Goal: Task Accomplishment & Management: Complete application form

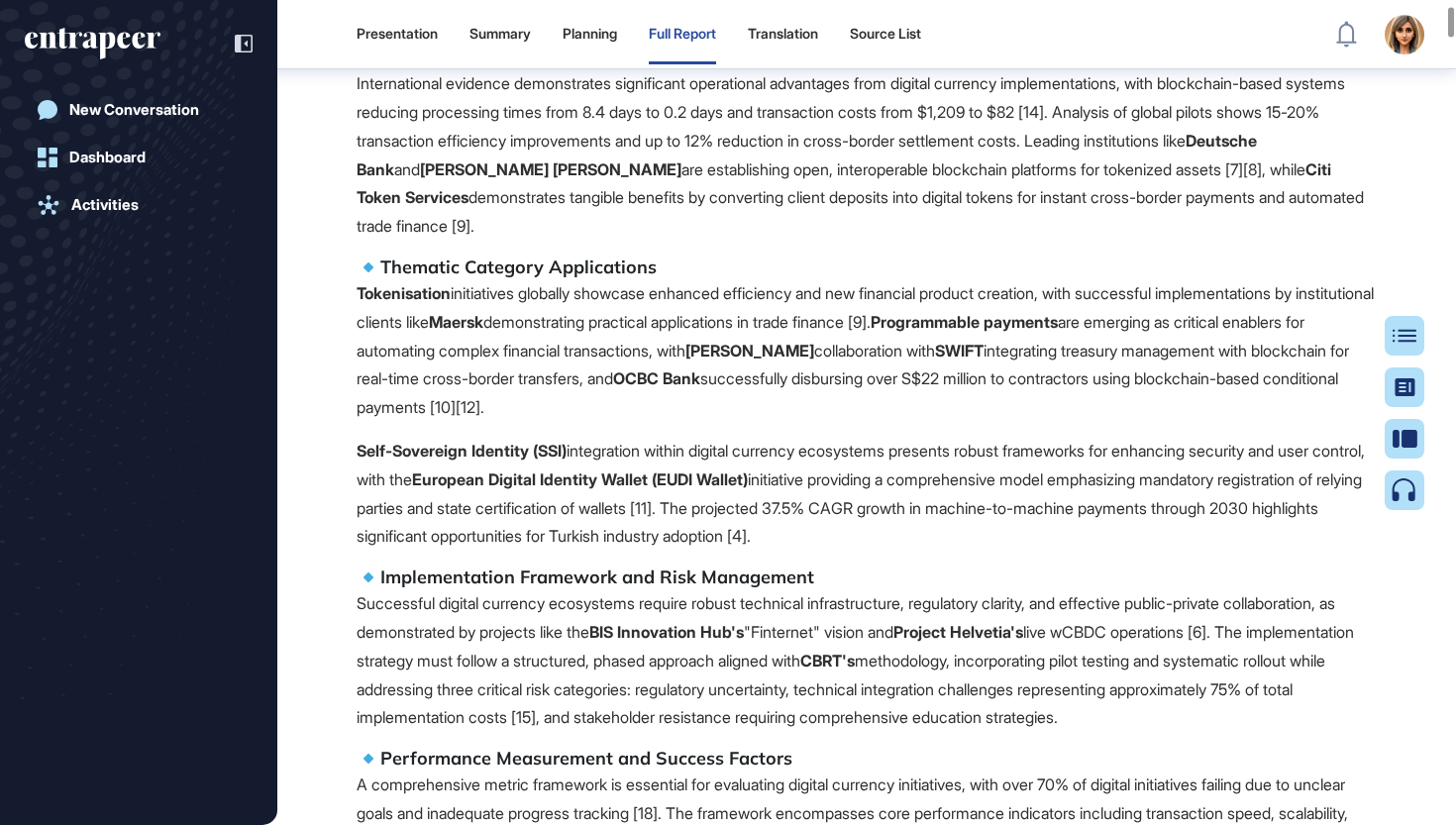
scroll to position [1661, 0]
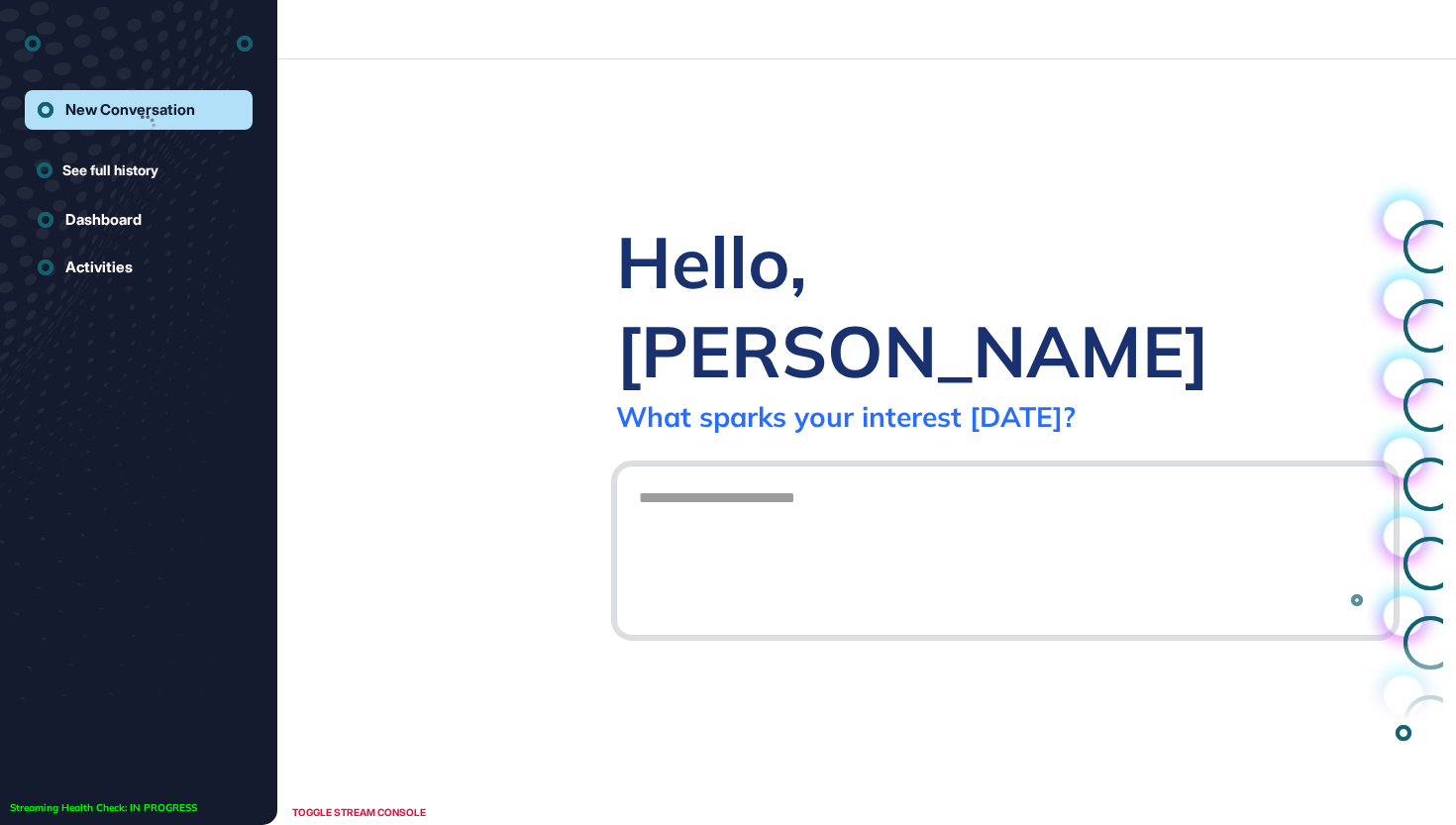
scroll to position [1, 1]
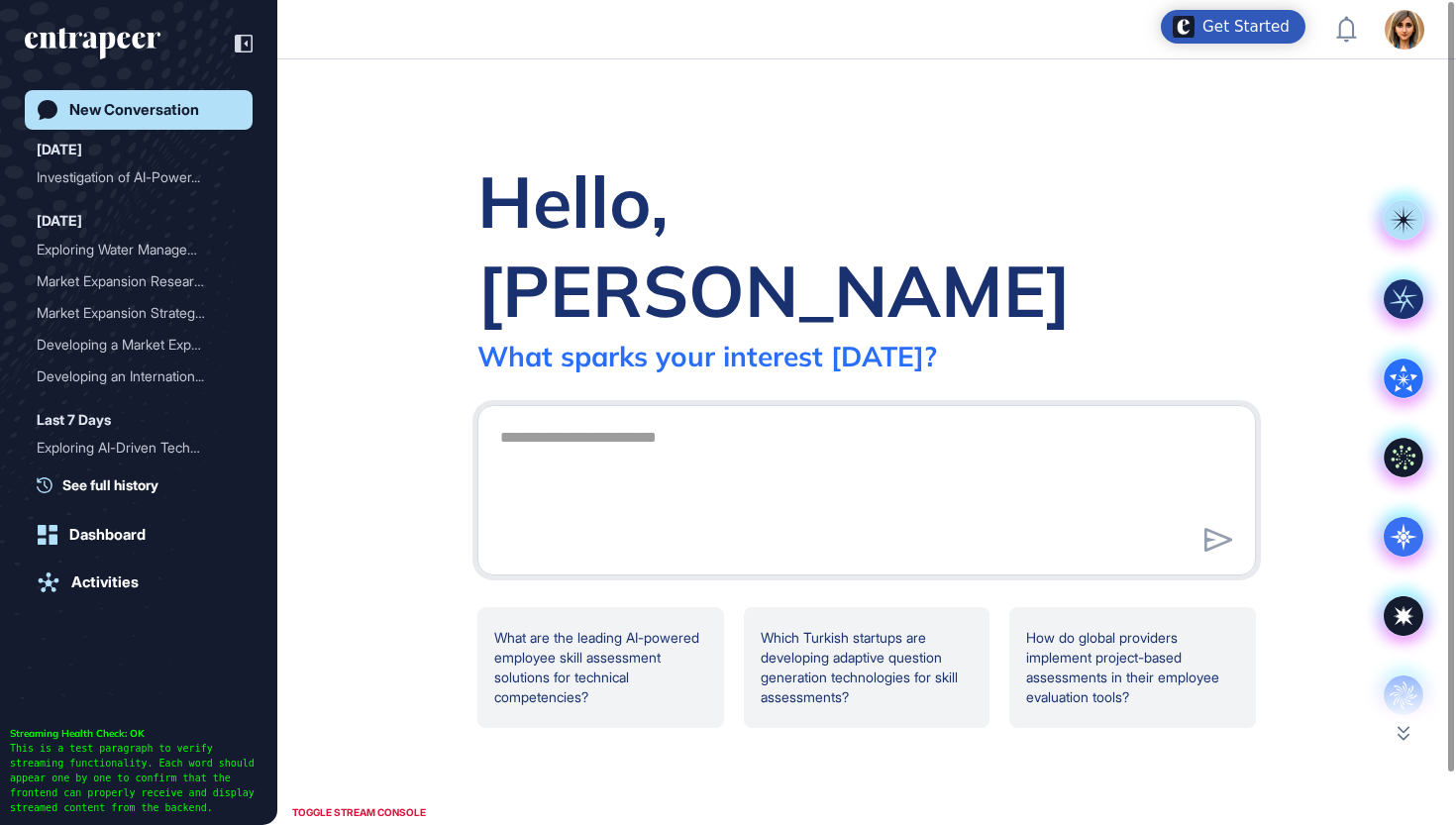
click at [1410, 720] on div at bounding box center [1403, 682] width 79 height 79
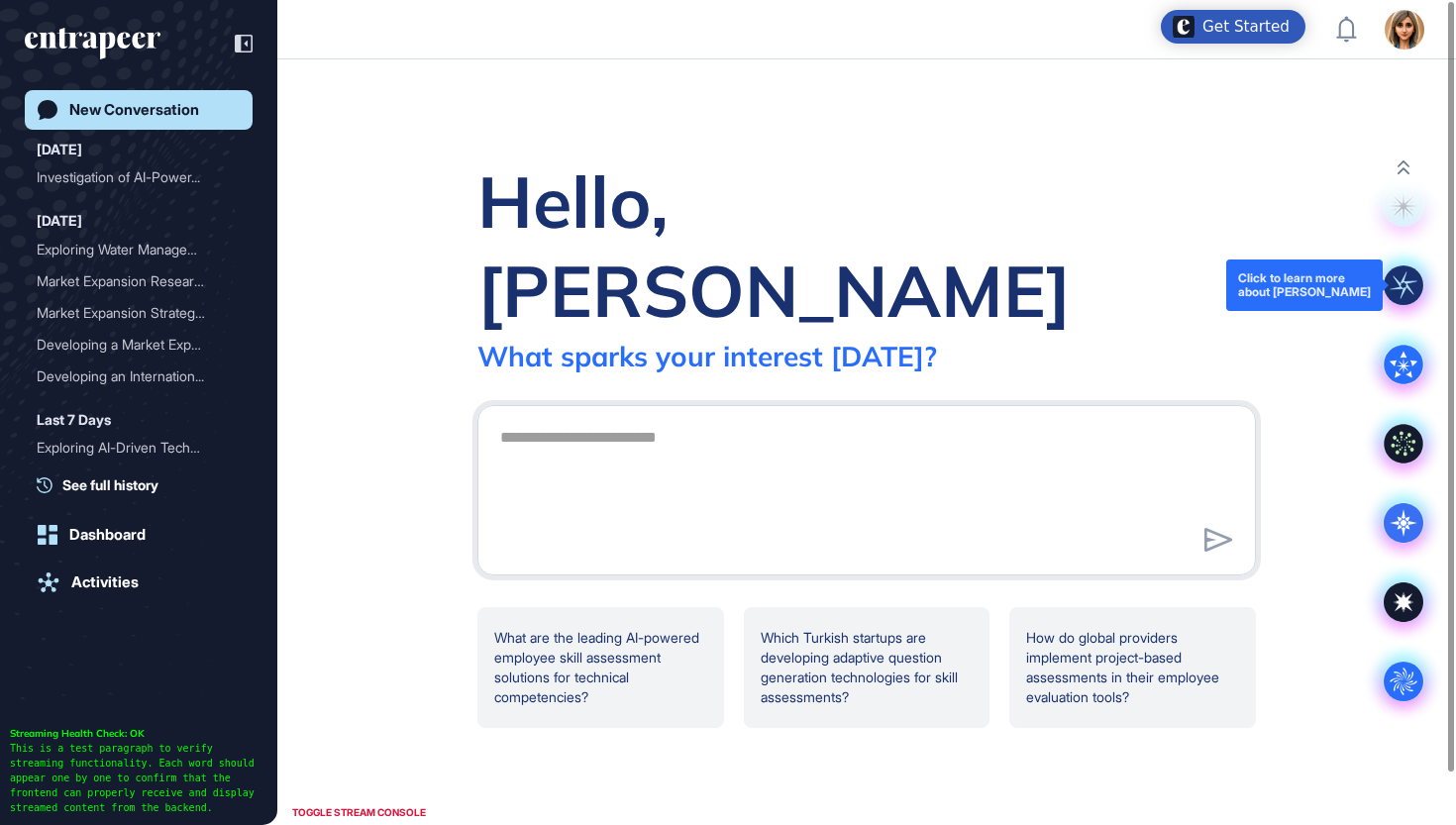
click at [1394, 277] on rect at bounding box center [1404, 285] width 40 height 40
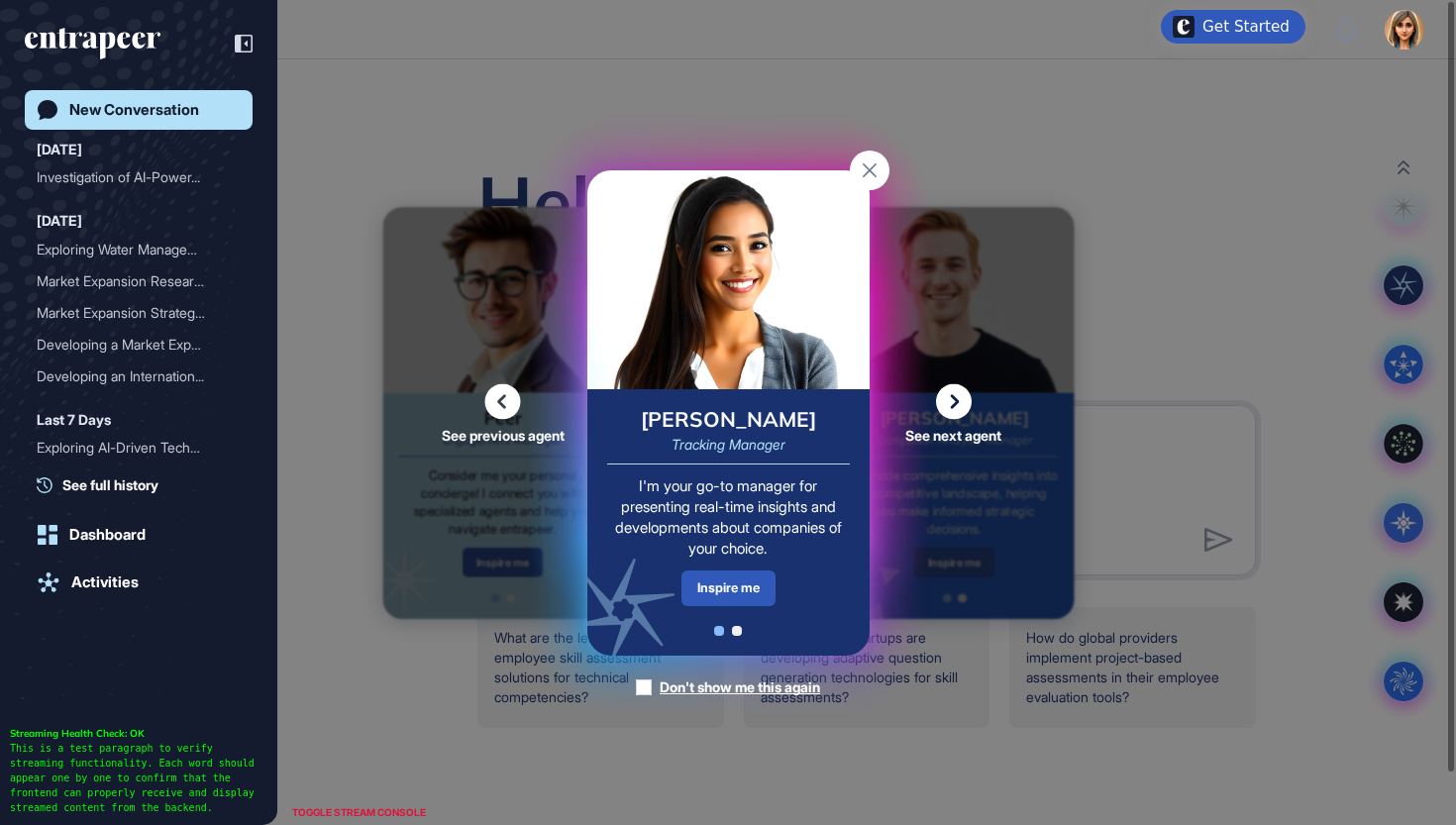
click at [721, 570] on div "[PERSON_NAME] Tracking Manager I'm your go-to manager for presenting real-time …" at bounding box center [728, 522] width 282 height 266
click at [717, 578] on div "Inspire me" at bounding box center [728, 588] width 94 height 35
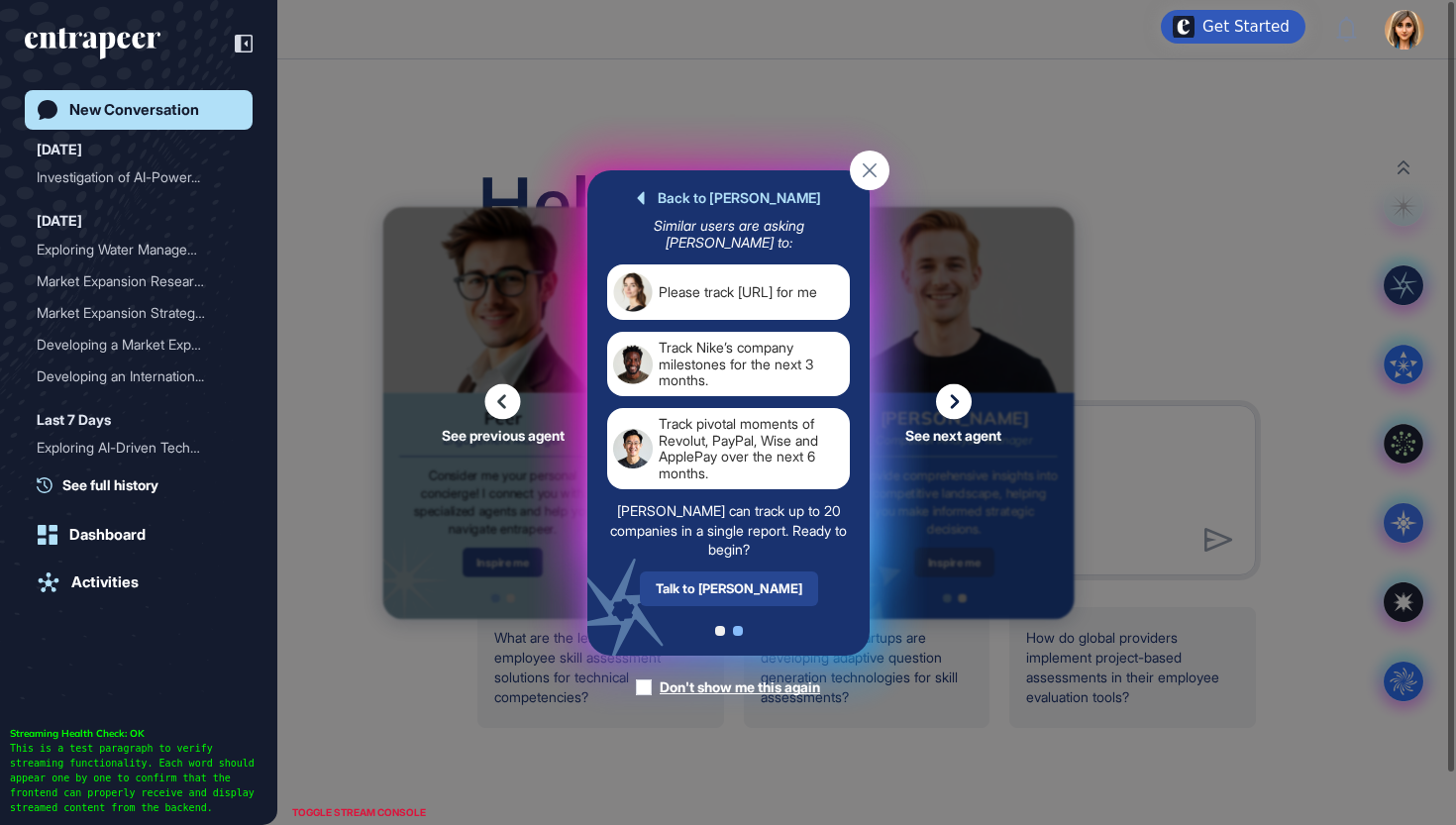
click at [719, 587] on div "Talk to [PERSON_NAME]" at bounding box center [728, 588] width 179 height 35
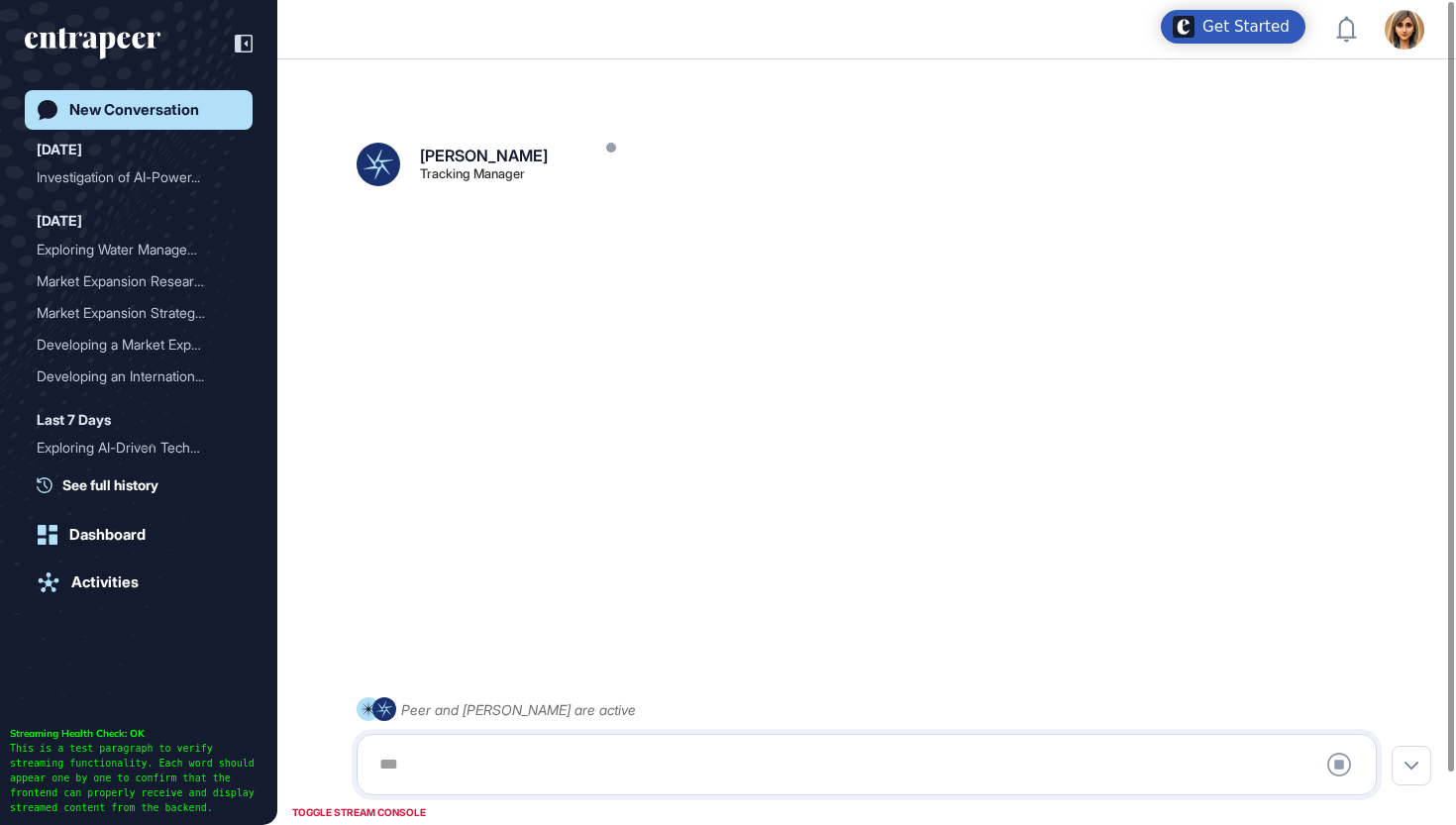
scroll to position [56, 0]
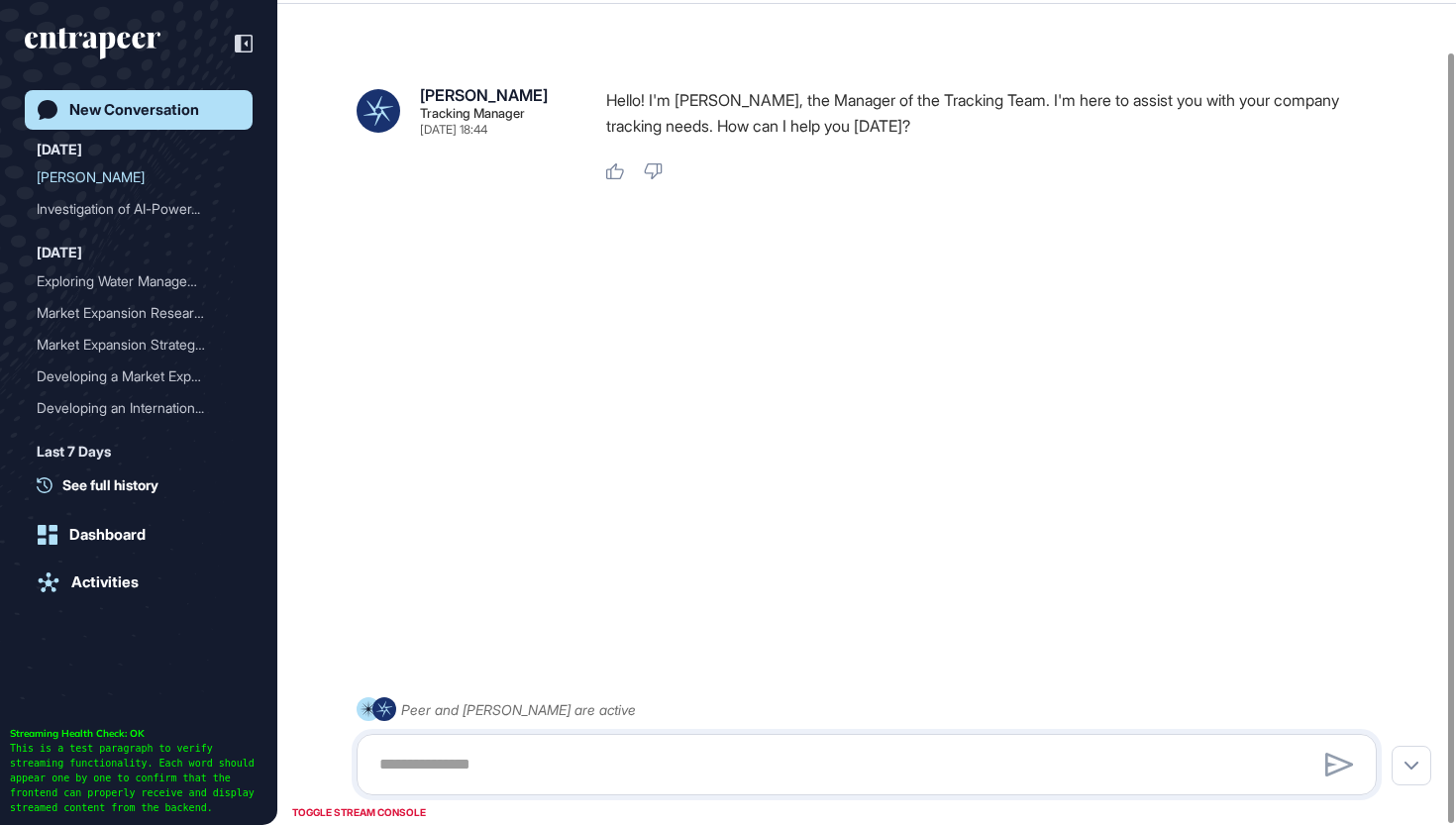
click at [609, 794] on div at bounding box center [867, 765] width 1020 height 62
click at [609, 761] on textarea at bounding box center [867, 765] width 998 height 40
paste textarea "**********"
type textarea "**********"
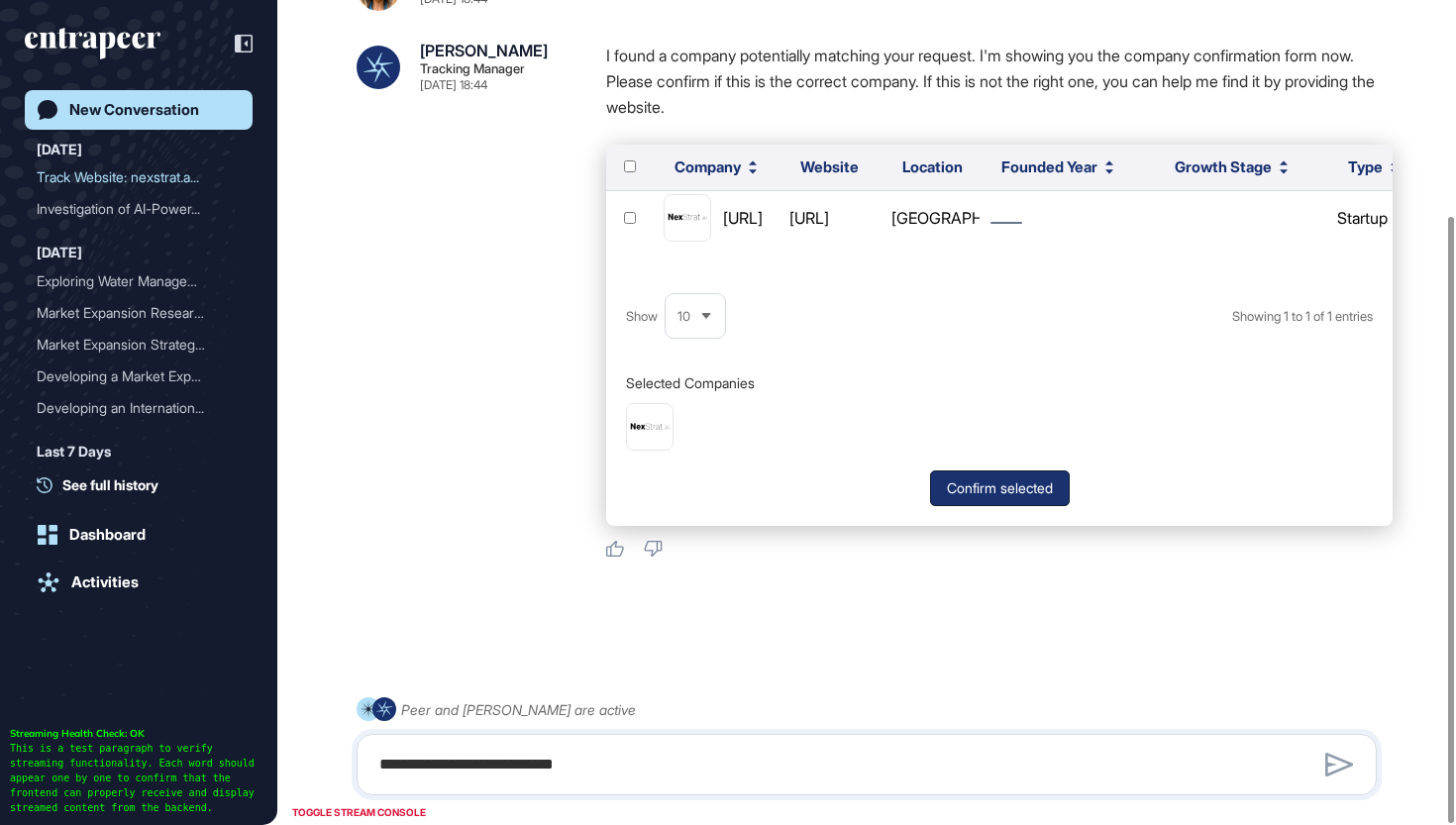
click at [969, 488] on button "Confirm selected" at bounding box center [1000, 489] width 140 height 36
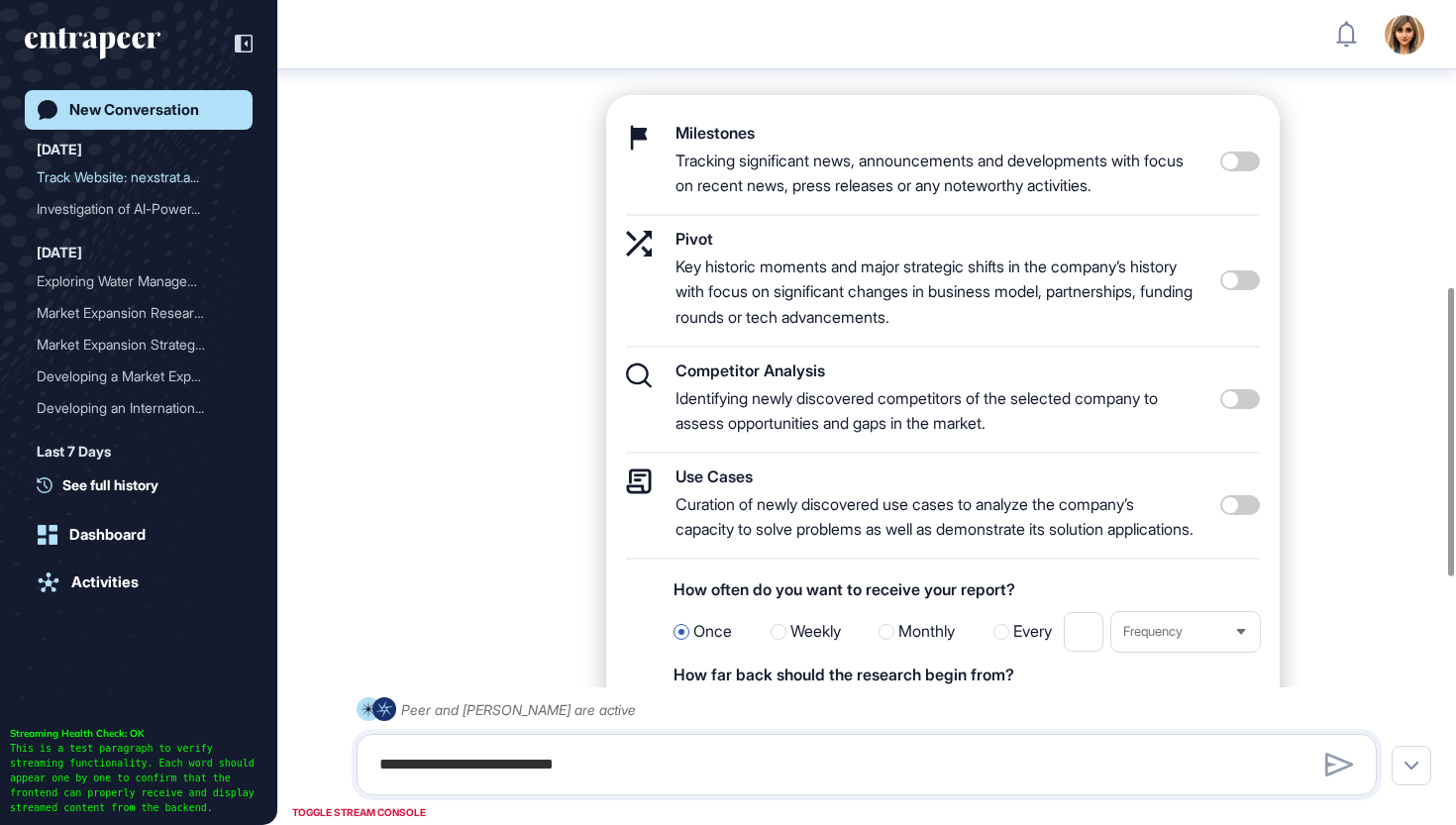
scroll to position [818, 0]
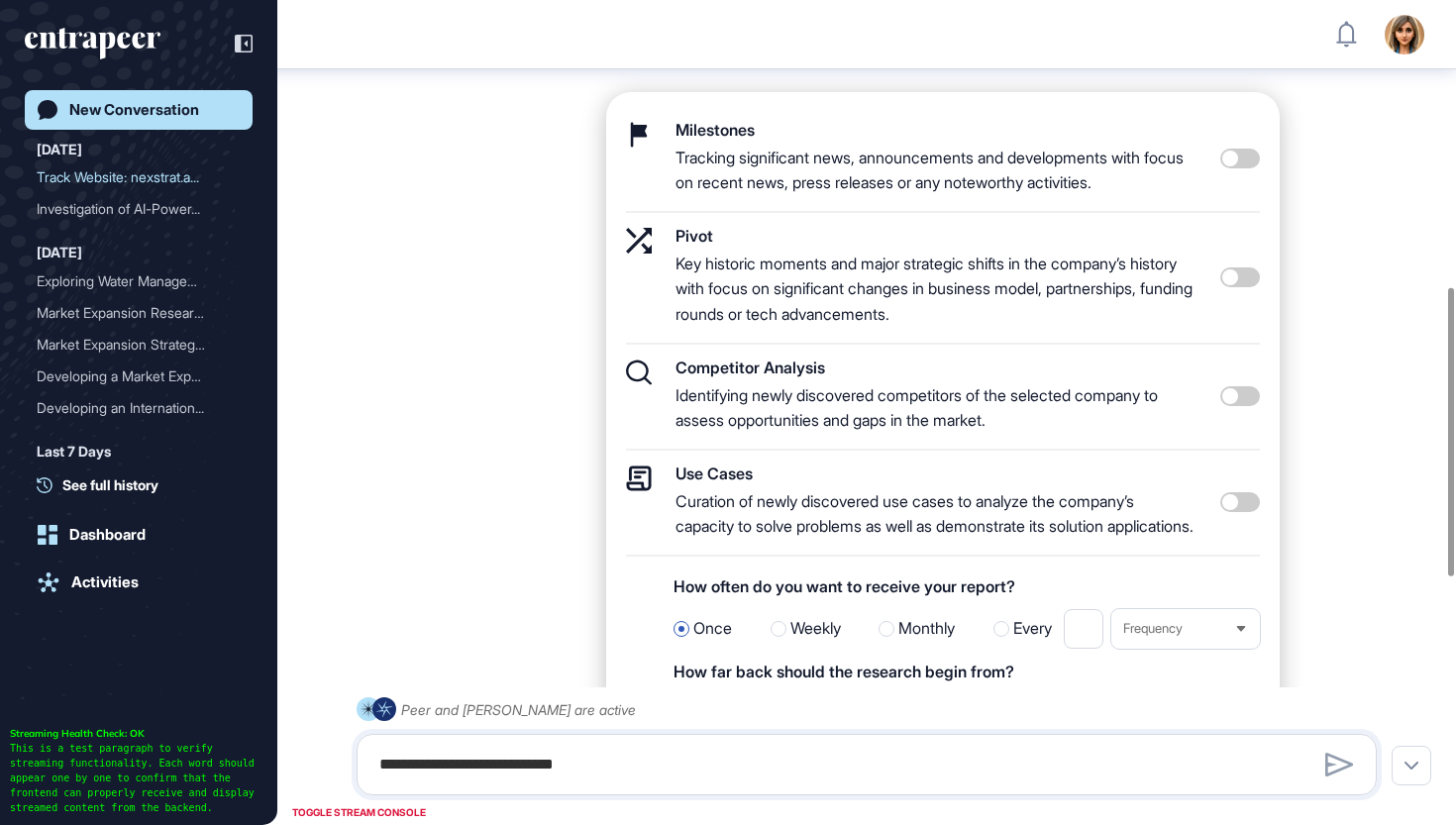
click at [1252, 393] on span at bounding box center [1241, 396] width 40 height 20
click at [1244, 513] on span at bounding box center [1241, 503] width 40 height 20
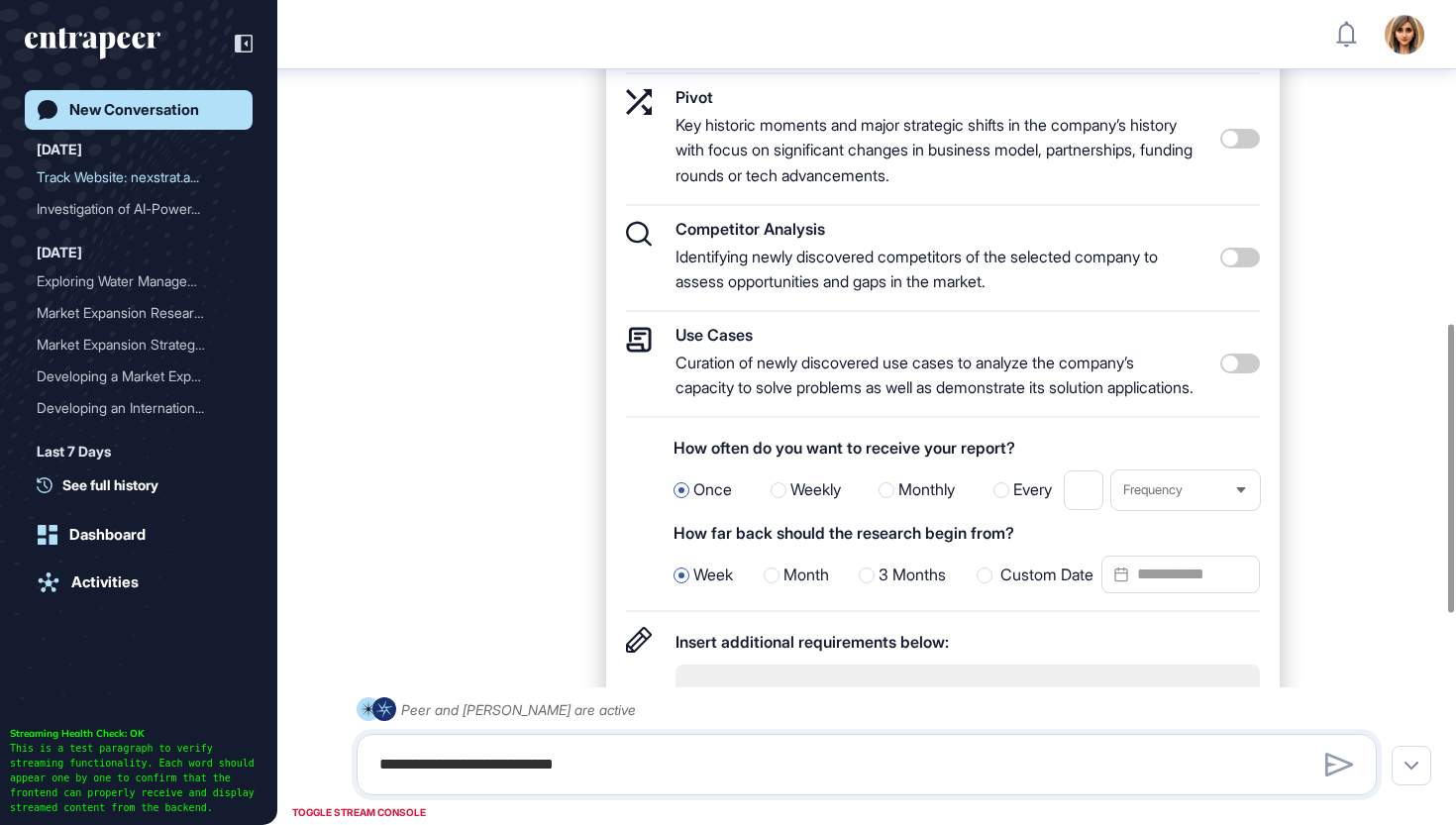
scroll to position [972, 0]
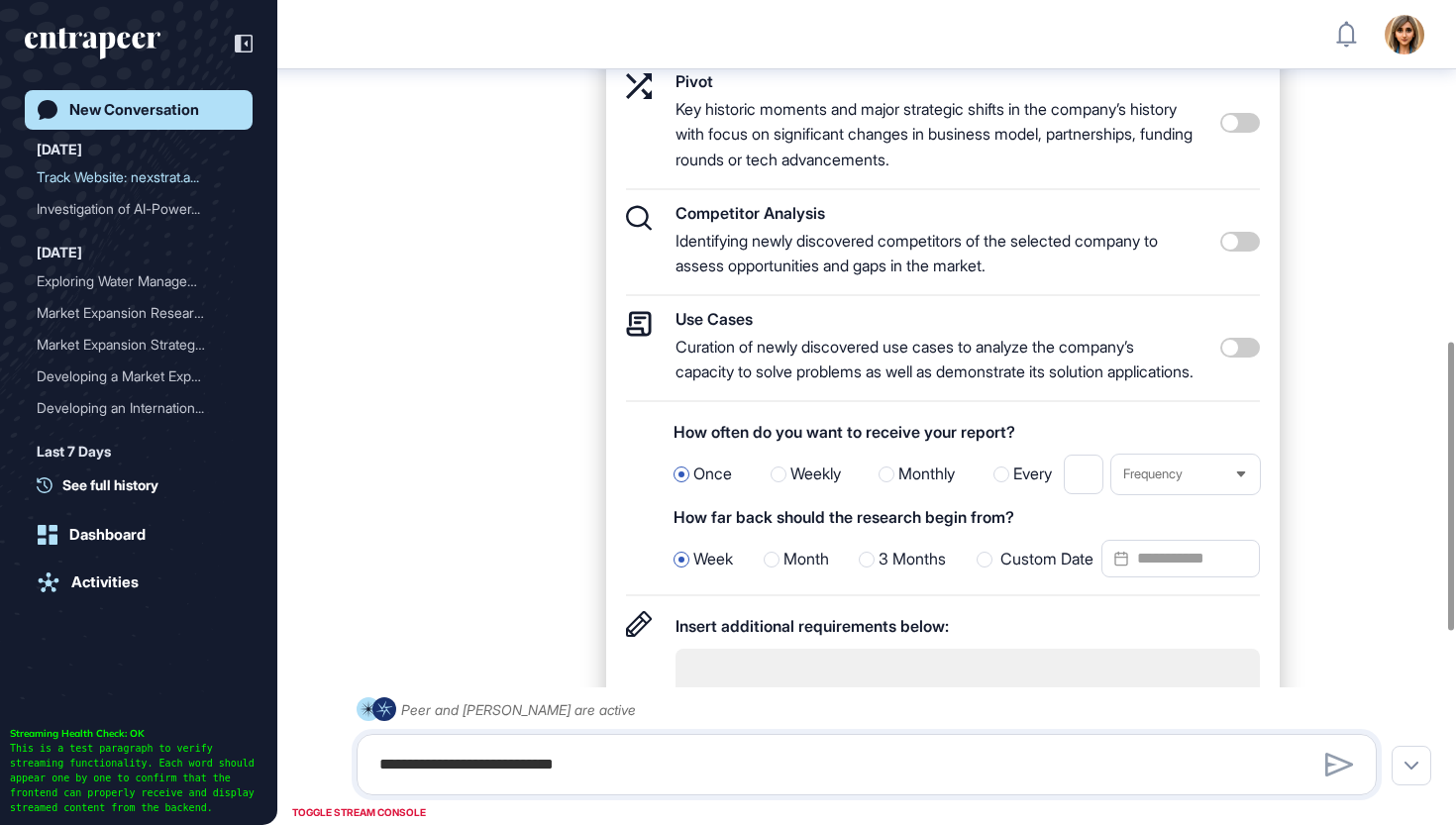
click at [828, 488] on span "Weekly" at bounding box center [816, 475] width 51 height 26
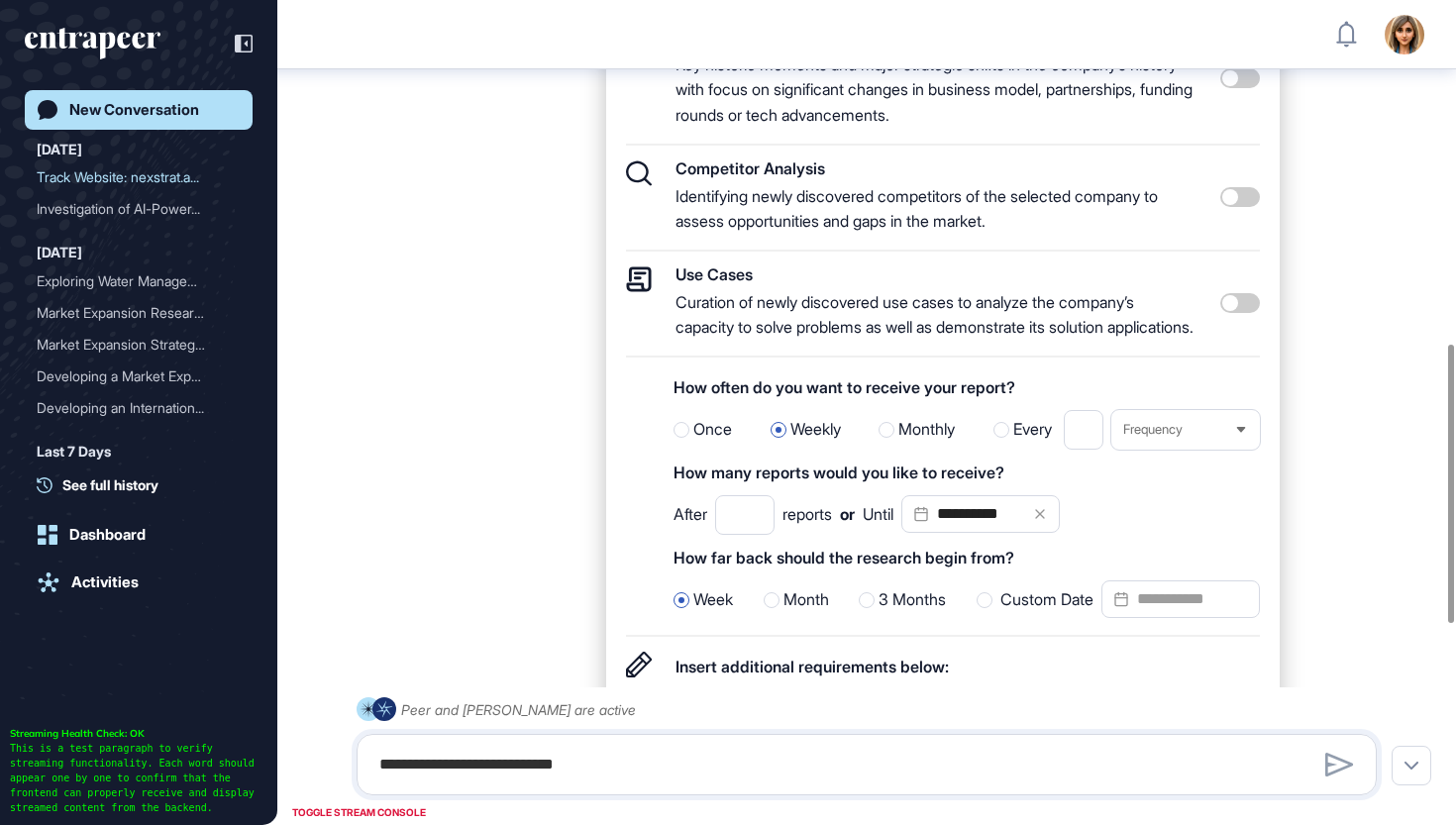
scroll to position [1051, 0]
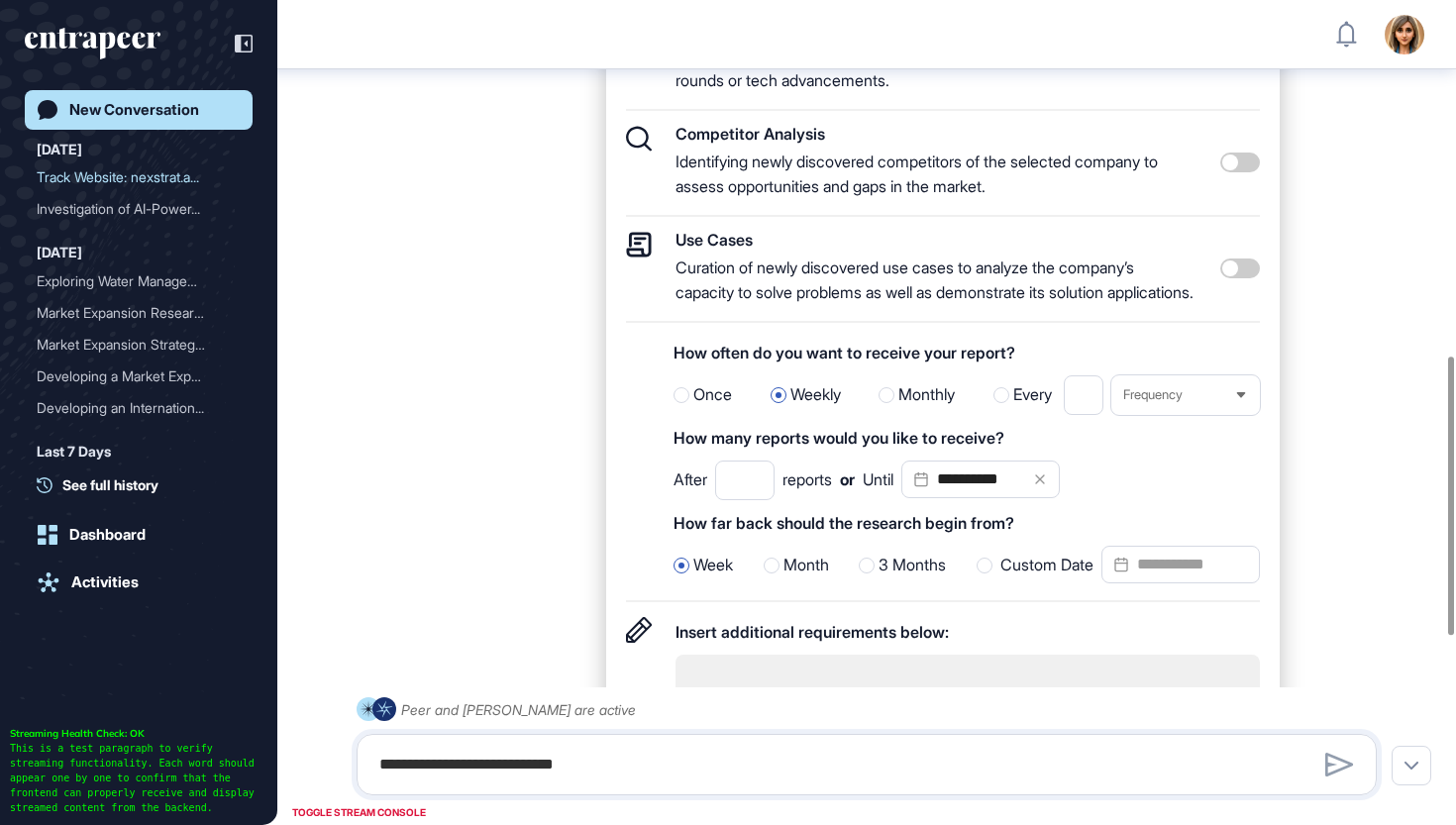
click at [964, 499] on input "**********" at bounding box center [980, 480] width 159 height 38
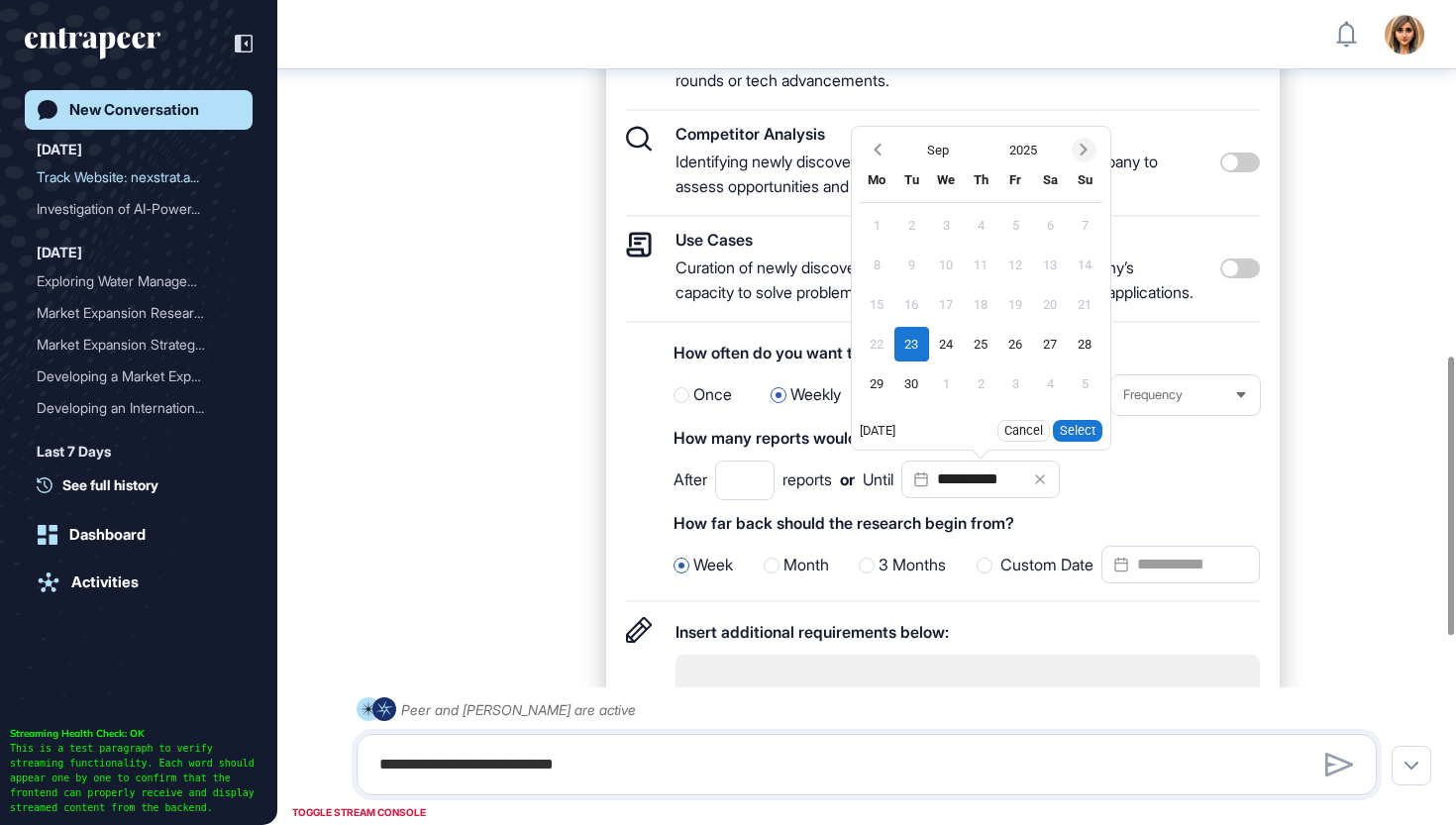
click at [1094, 160] on icon "Next month" at bounding box center [1084, 150] width 20 height 20
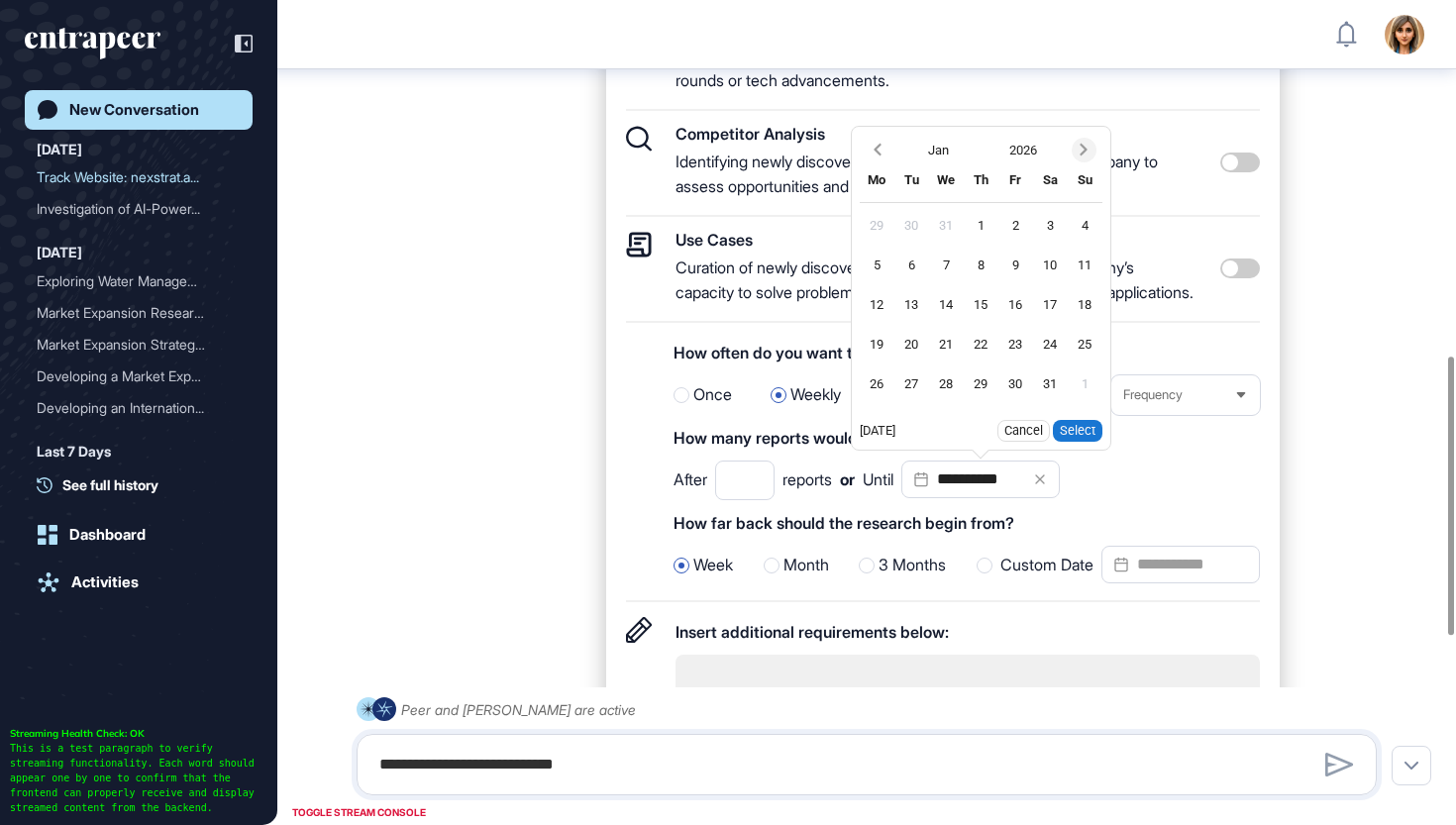
click at [1094, 160] on icon "Next month" at bounding box center [1084, 150] width 20 height 20
click at [964, 242] on div "4" at bounding box center [946, 225] width 35 height 35
click at [1088, 442] on button "Select" at bounding box center [1078, 431] width 50 height 22
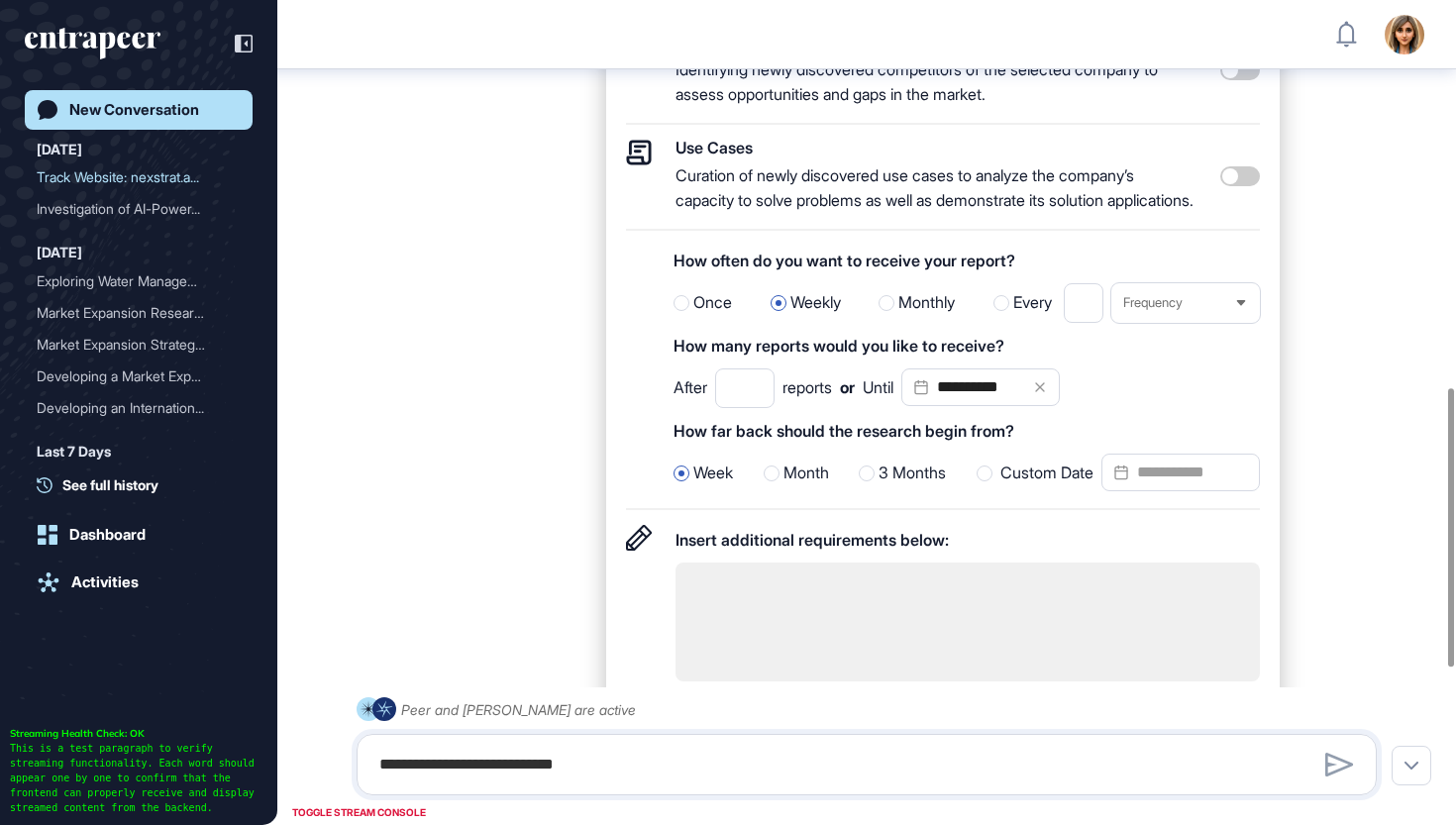
scroll to position [1148, 0]
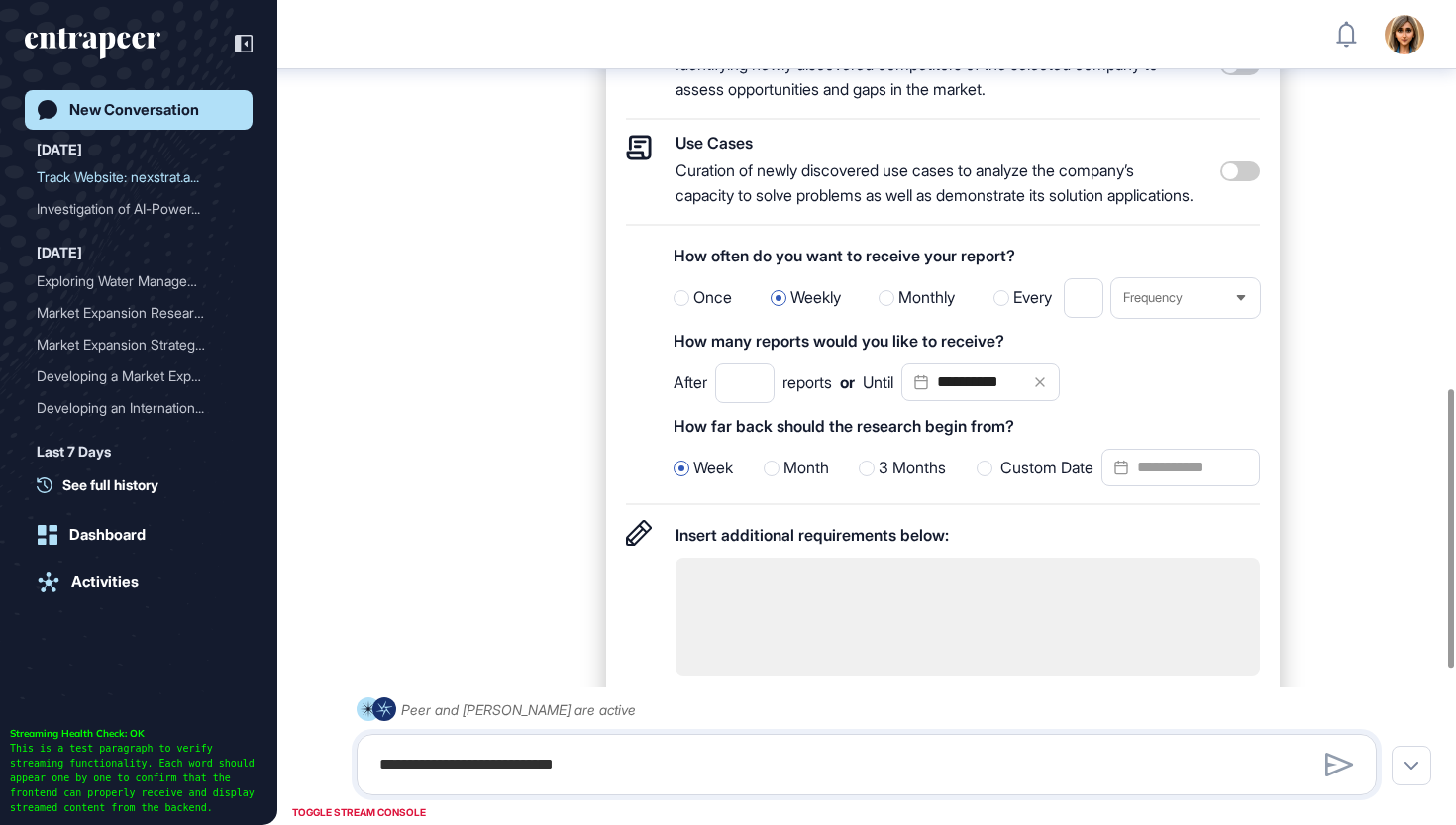
click at [871, 477] on div at bounding box center [867, 469] width 16 height 16
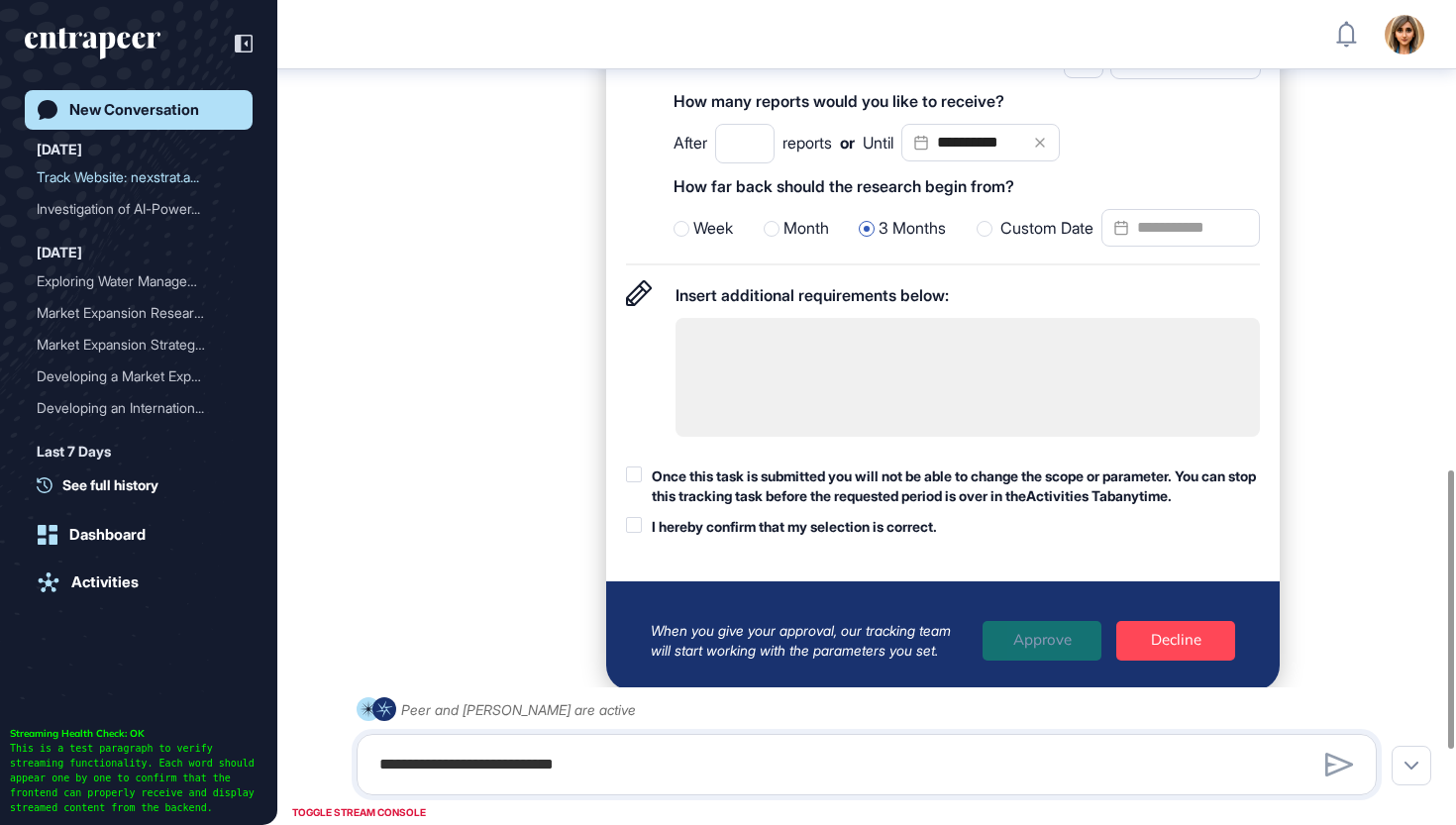
scroll to position [1409, 0]
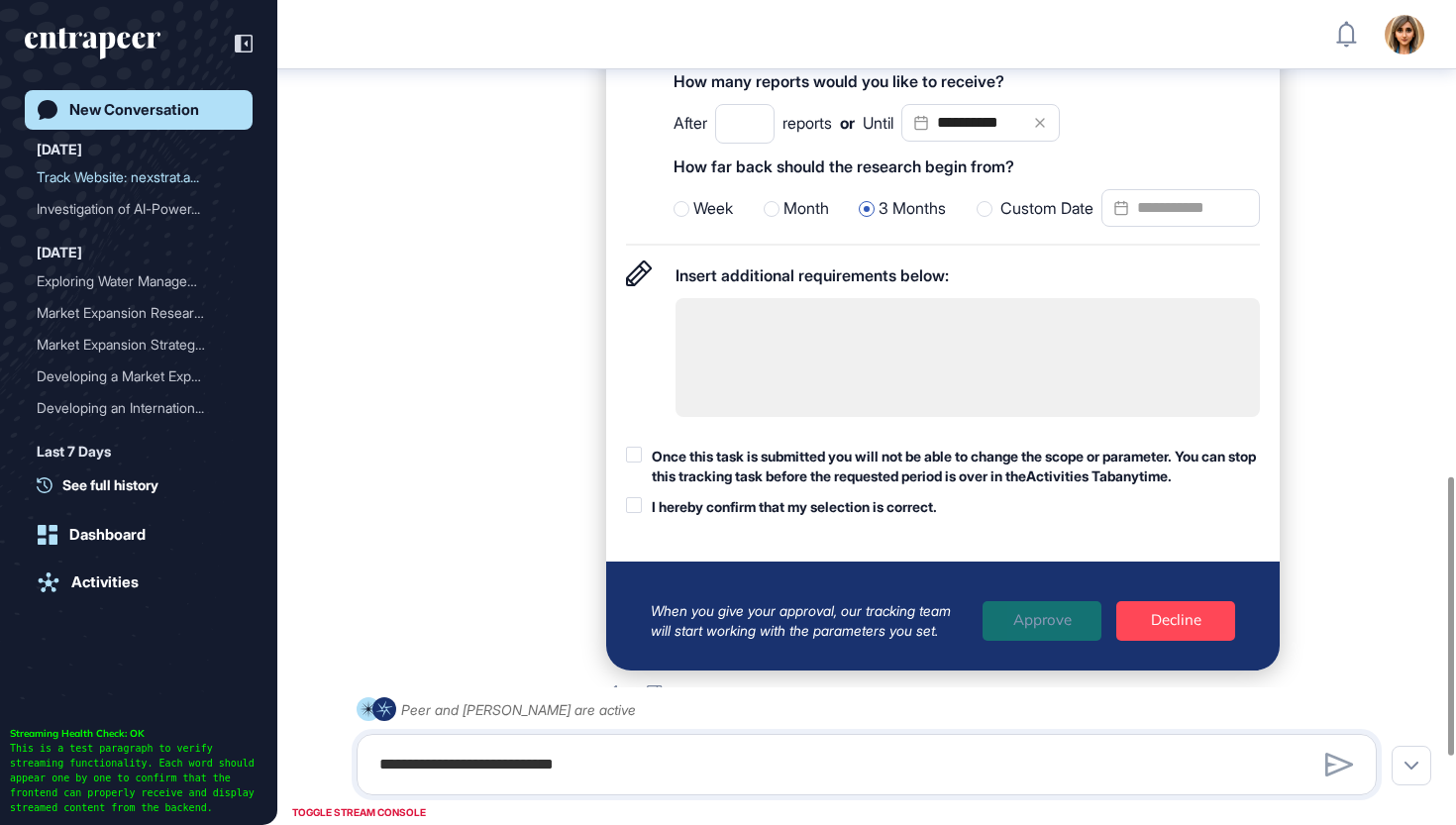
click at [868, 486] on div "Once this task is submitted you will not be able to change the scope or paramet…" at bounding box center [956, 466] width 608 height 39
click at [855, 518] on div "I hereby confirm that my selection is correct." at bounding box center [795, 508] width 285 height 20
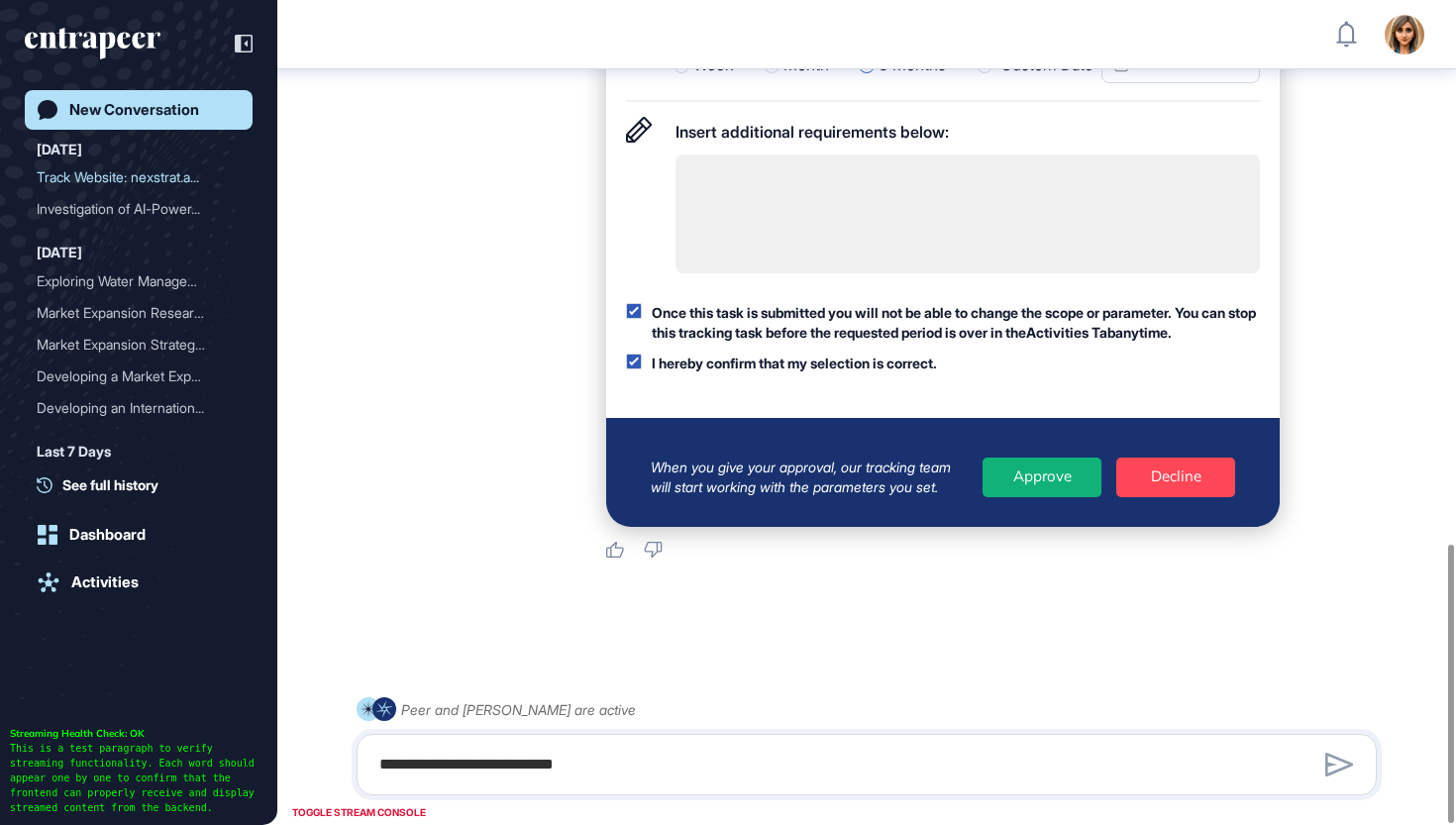
scroll to position [1608, 0]
click at [1032, 482] on div "Approve" at bounding box center [1041, 478] width 119 height 40
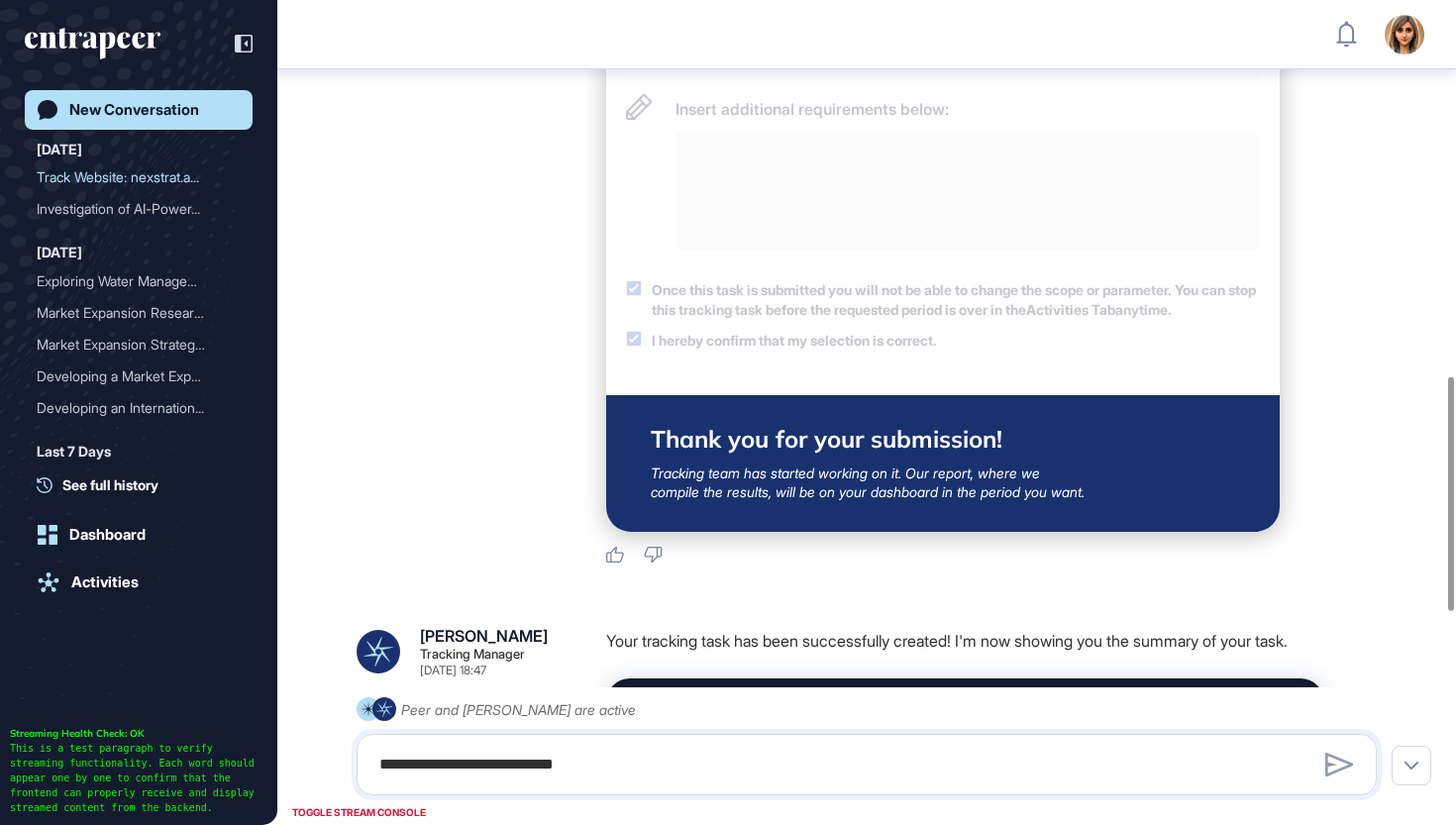
scroll to position [1184, 0]
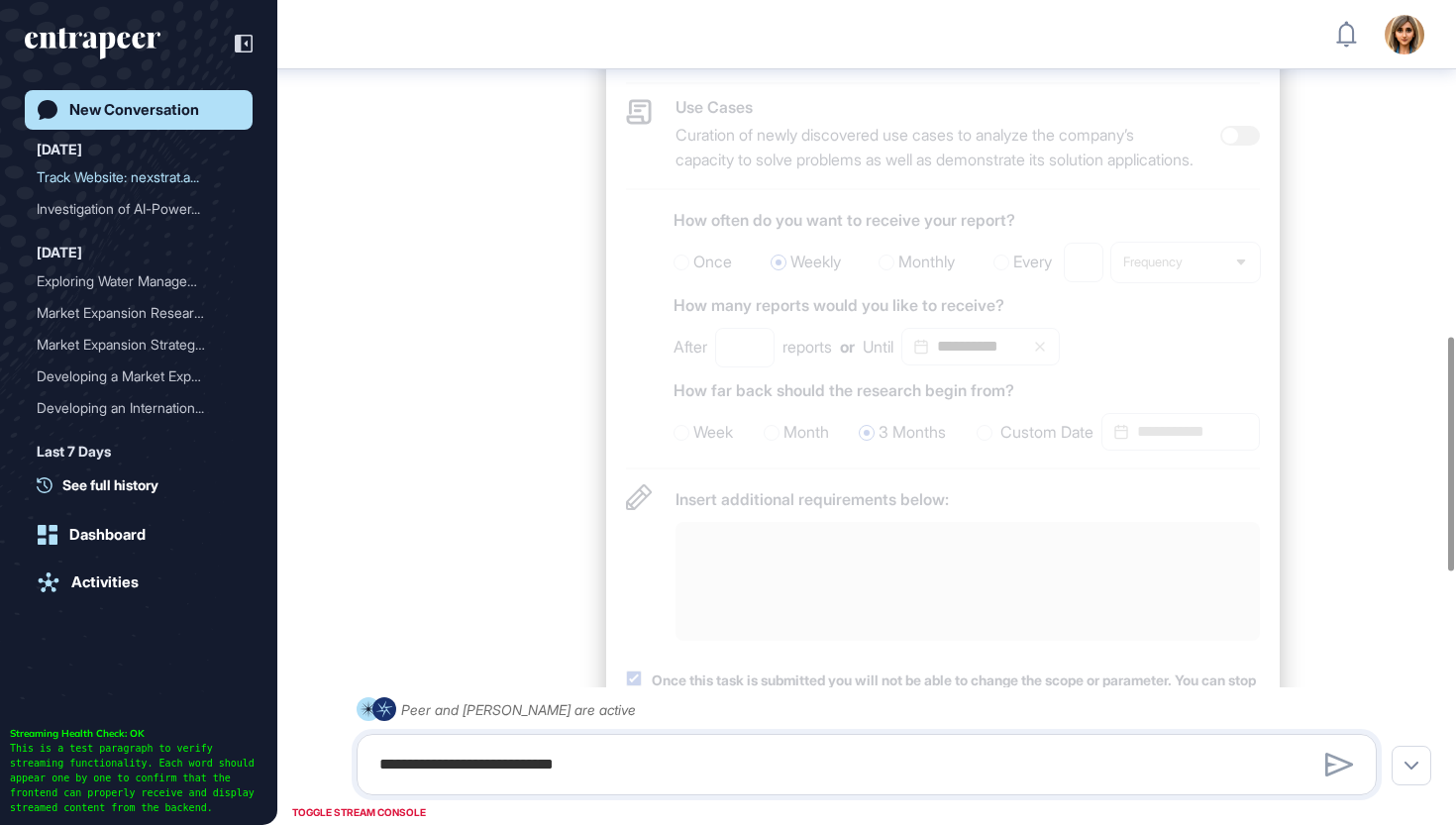
click at [109, 35] on icon "entrapeer-logo" at bounding box center [106, 46] width 17 height 28
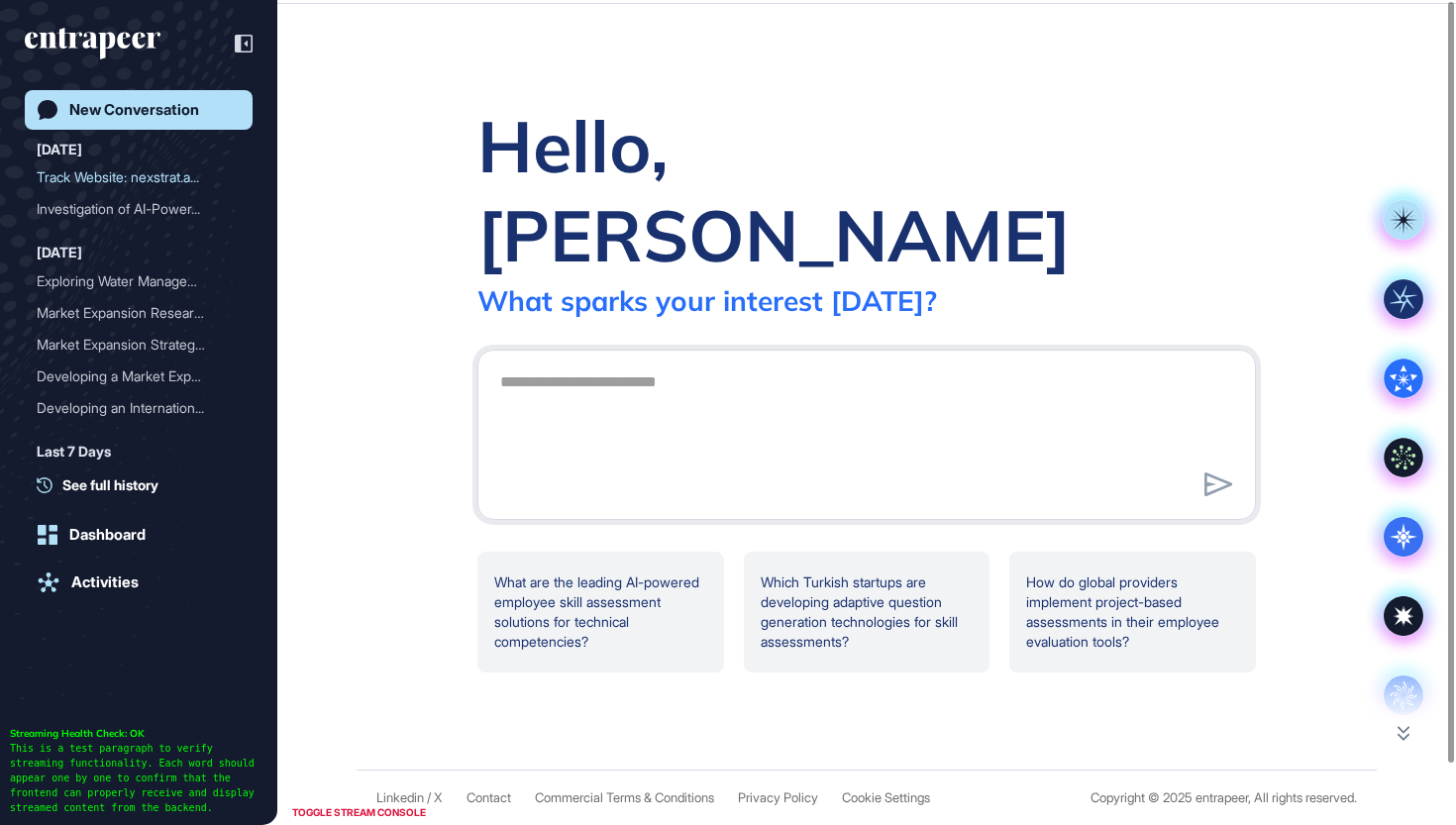
scroll to position [0, 0]
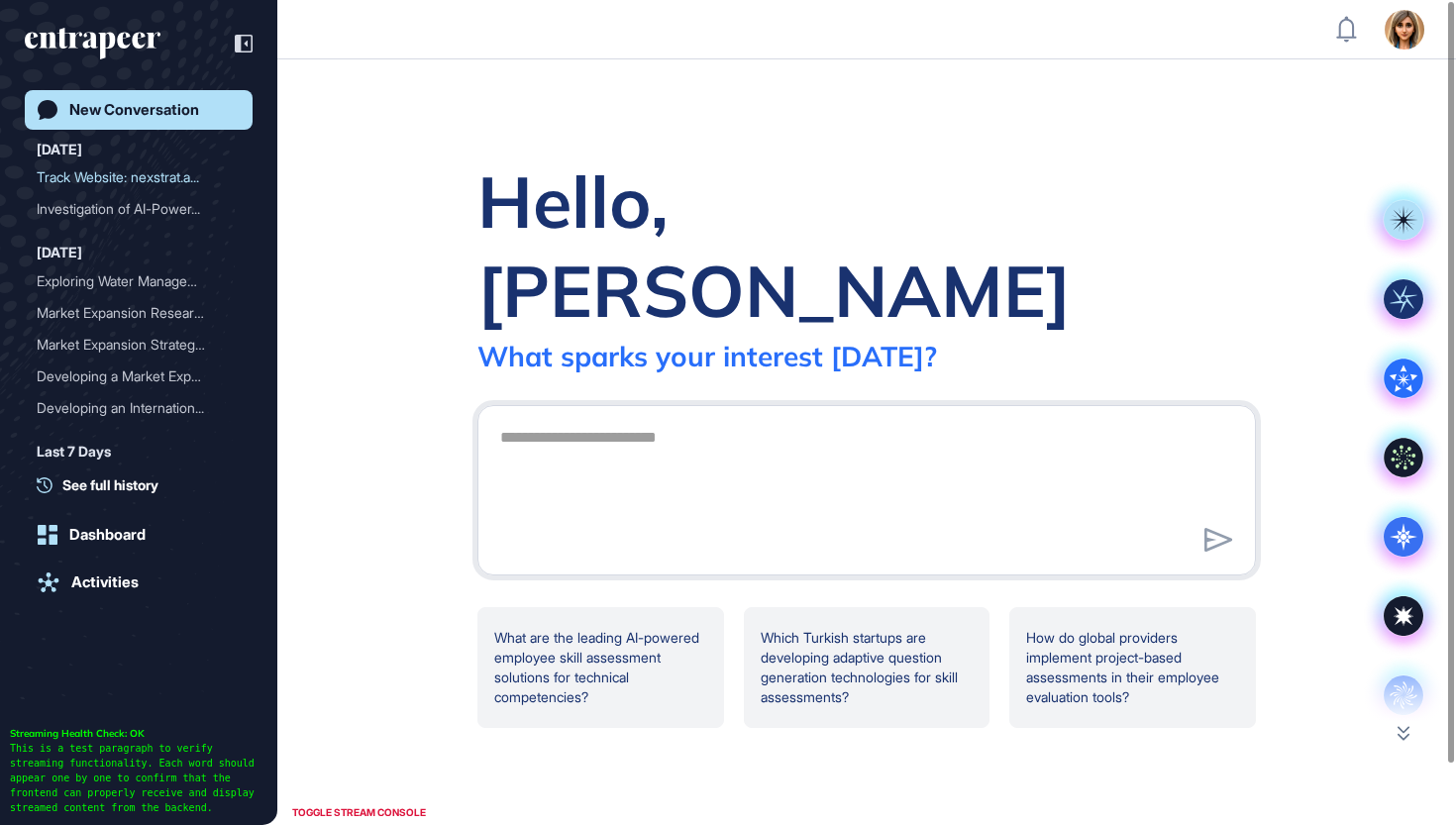
click at [109, 35] on icon "entrapeer-logo" at bounding box center [106, 46] width 17 height 28
click at [118, 592] on link "Activities" at bounding box center [139, 583] width 227 height 40
